Goal: Information Seeking & Learning: Understand process/instructions

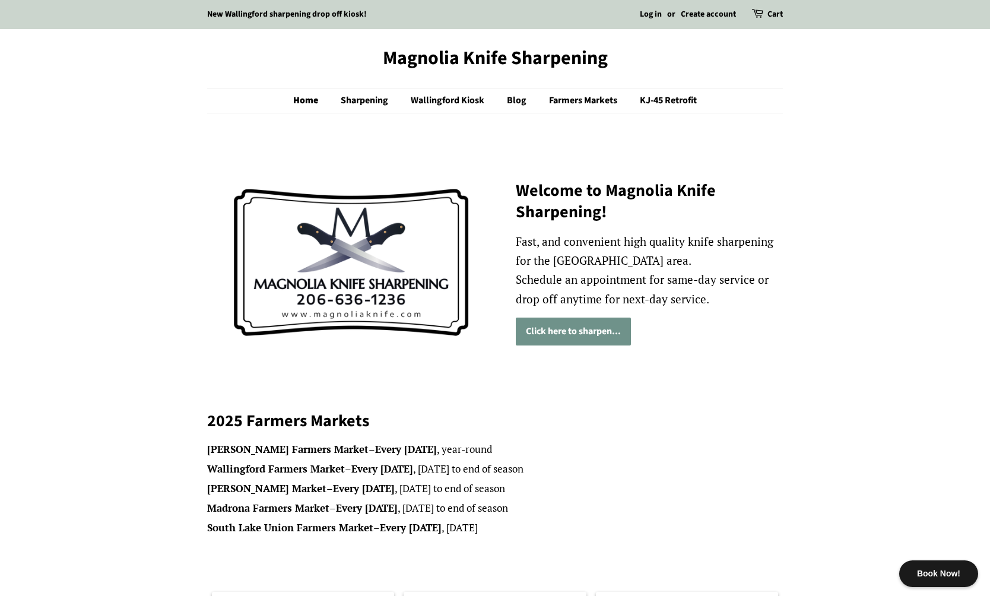
click at [573, 335] on link "Click here to sharpen..." at bounding box center [573, 332] width 115 height 28
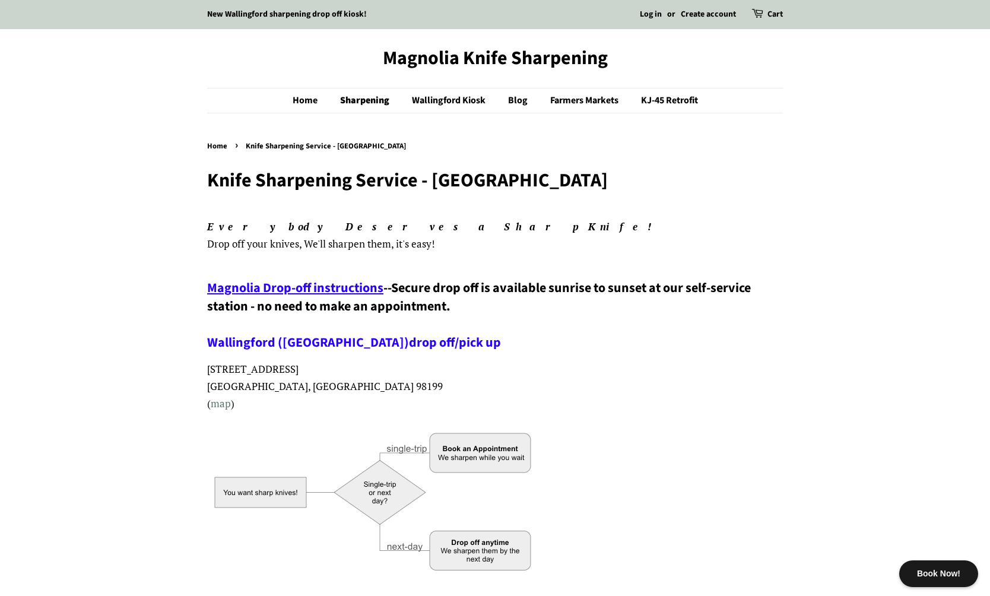
click at [301, 280] on span "Magnolia Drop-off instructions" at bounding box center [295, 287] width 176 height 19
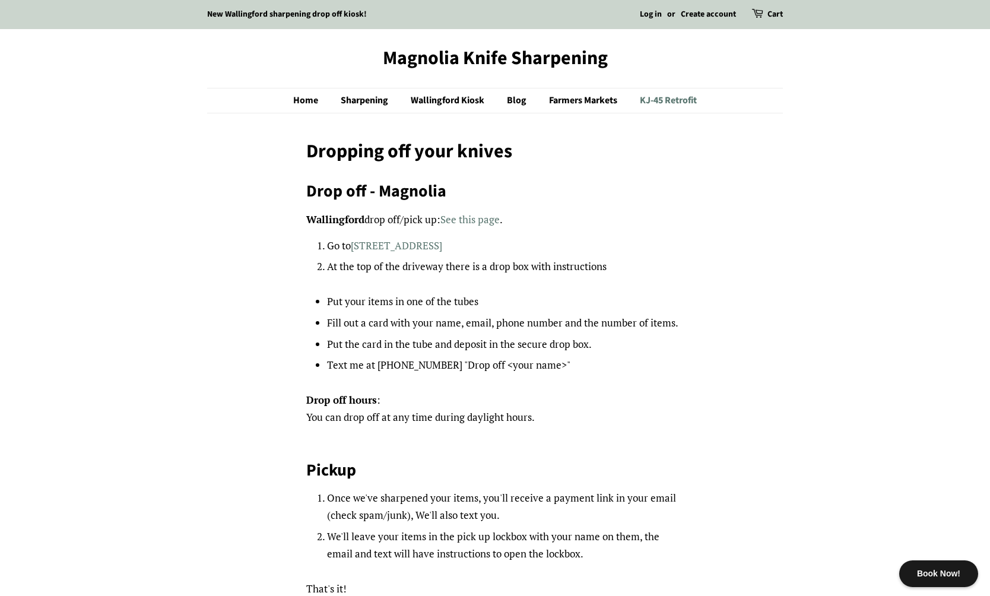
click at [682, 97] on link "KJ-45 Retrofit" at bounding box center [664, 100] width 66 height 24
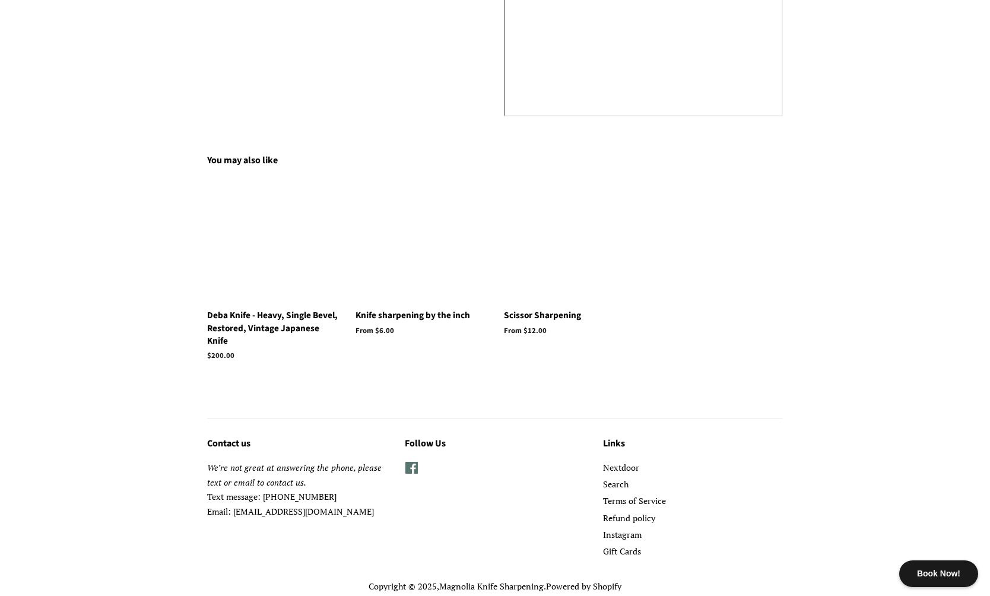
scroll to position [1420, 0]
